Goal: Navigation & Orientation: Find specific page/section

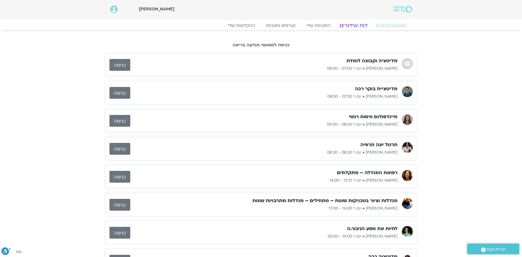
click at [354, 26] on link "לוח שידורים" at bounding box center [353, 25] width 41 height 7
click at [360, 25] on link "לוח שידורים" at bounding box center [353, 25] width 41 height 7
click at [354, 25] on link "לוח שידורים" at bounding box center [353, 25] width 41 height 7
